Goal: Task Accomplishment & Management: Manage account settings

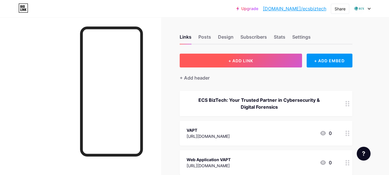
click at [242, 61] on span "+ ADD LINK" at bounding box center [240, 60] width 25 height 5
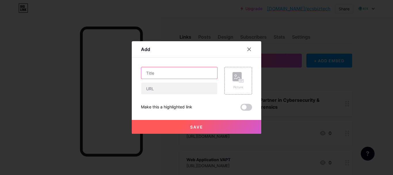
click at [153, 74] on input "text" at bounding box center [179, 73] width 76 height 12
paste input "10 Expert Tips to Choose the Best VAPT Service Provider in [GEOGRAPHIC_DATA] fo…"
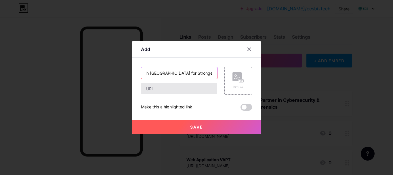
type input "10 Expert Tips to Choose the Best VAPT Service Provider in [GEOGRAPHIC_DATA] fo…"
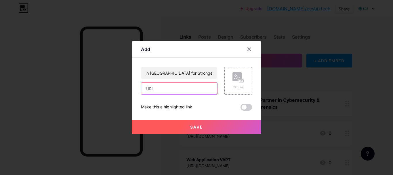
click at [153, 89] on input "text" at bounding box center [179, 89] width 76 height 12
click at [153, 91] on input "text" at bounding box center [179, 89] width 76 height 12
paste input "[URL][DOMAIN_NAME]"
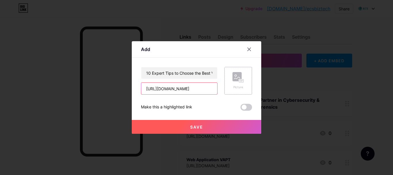
type input "[URL][DOMAIN_NAME]"
click at [242, 81] on rect at bounding box center [241, 80] width 5 height 3
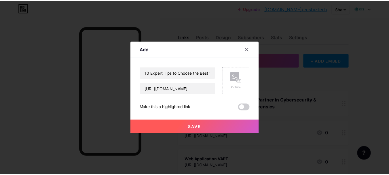
scroll to position [0, 0]
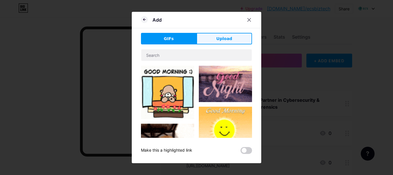
click at [232, 39] on button "Upload" at bounding box center [225, 39] width 56 height 12
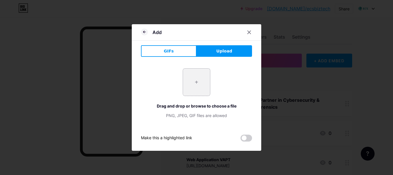
click at [200, 82] on input "file" at bounding box center [196, 81] width 27 height 27
type input "C:\fakepath\Top Tips to Choose the Best VAPT Service Provider in [GEOGRAPHIC_DA…"
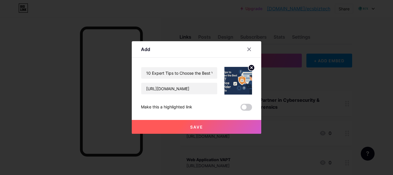
click at [196, 127] on span "Save" at bounding box center [196, 126] width 13 height 5
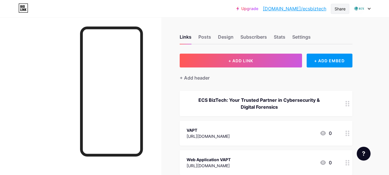
click at [340, 9] on div "Share" at bounding box center [339, 9] width 11 height 6
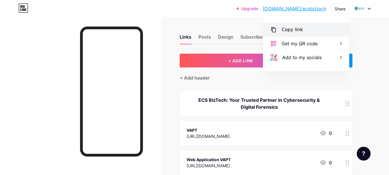
click at [286, 33] on div "Copy link" at bounding box center [291, 29] width 21 height 7
